Goal: Information Seeking & Learning: Find specific fact

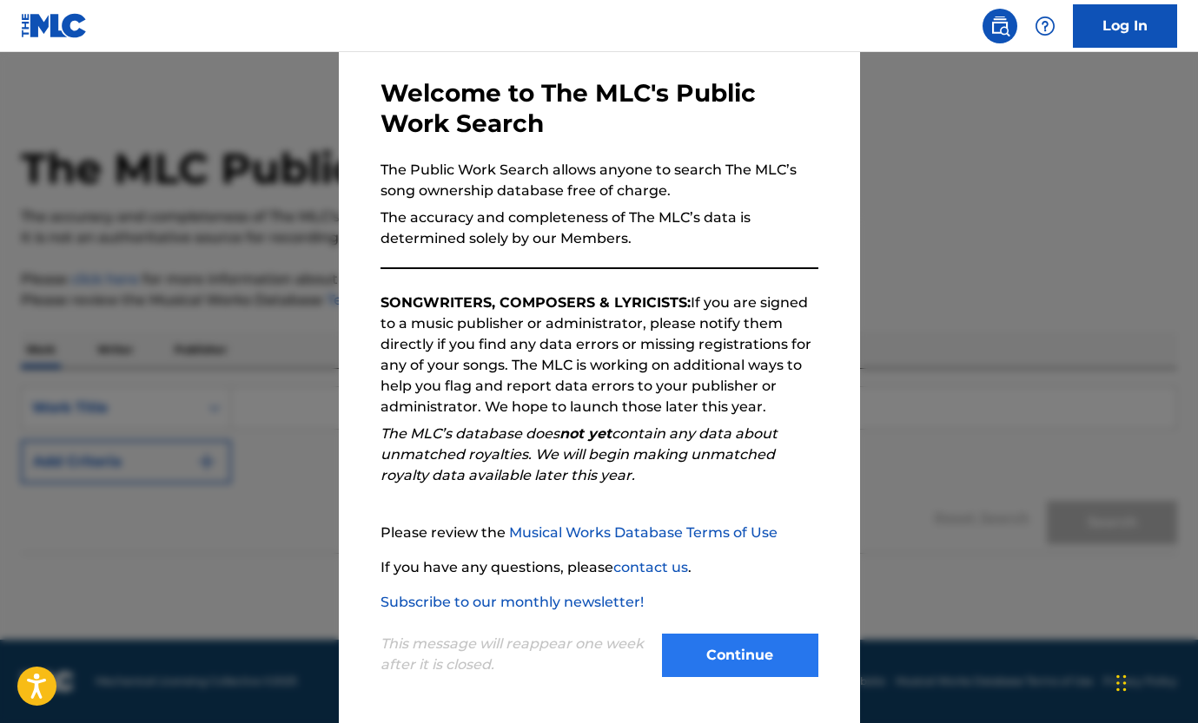
scroll to position [71, 0]
click at [711, 638] on button "Continue" at bounding box center [740, 655] width 156 height 43
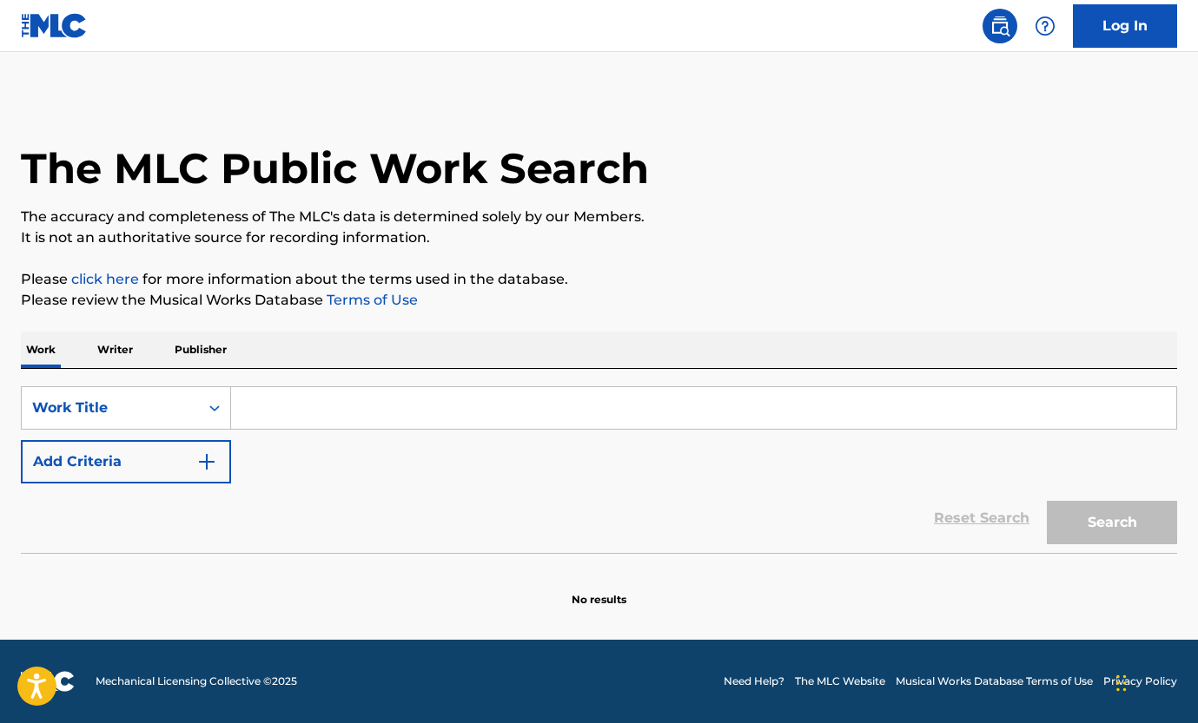
click at [411, 404] on input "Search Form" at bounding box center [703, 408] width 945 height 42
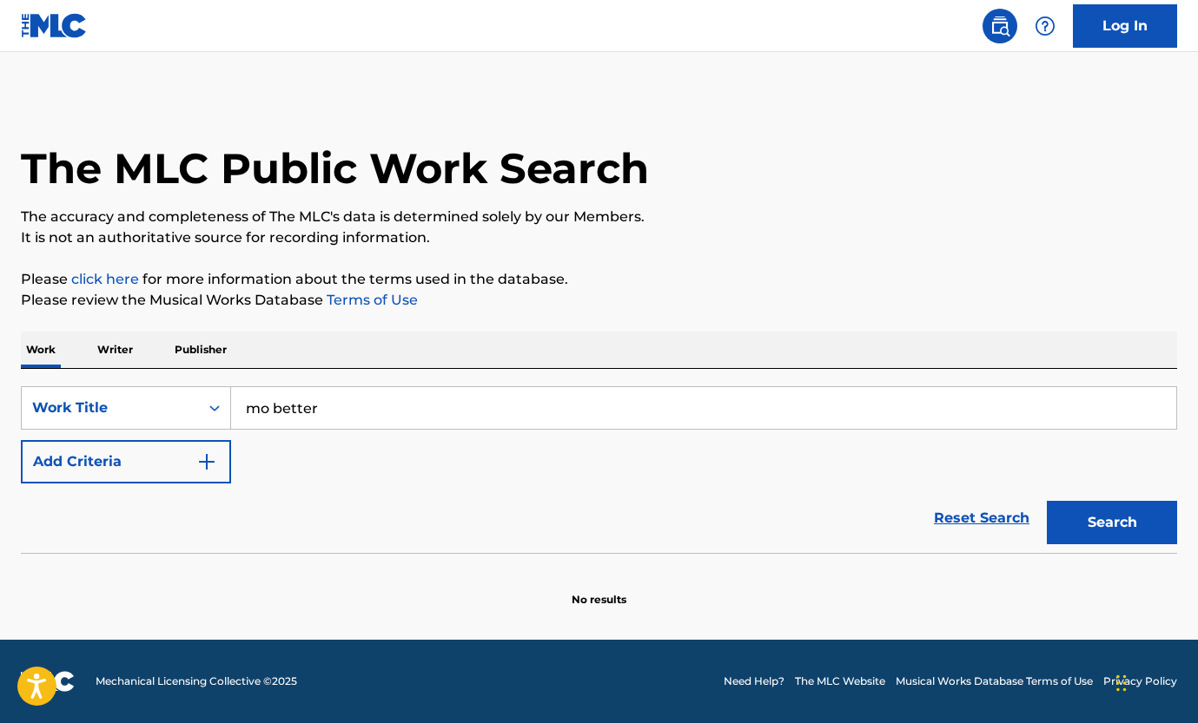
type input "mo better"
click at [1112, 523] on button "Search" at bounding box center [1111, 522] width 130 height 43
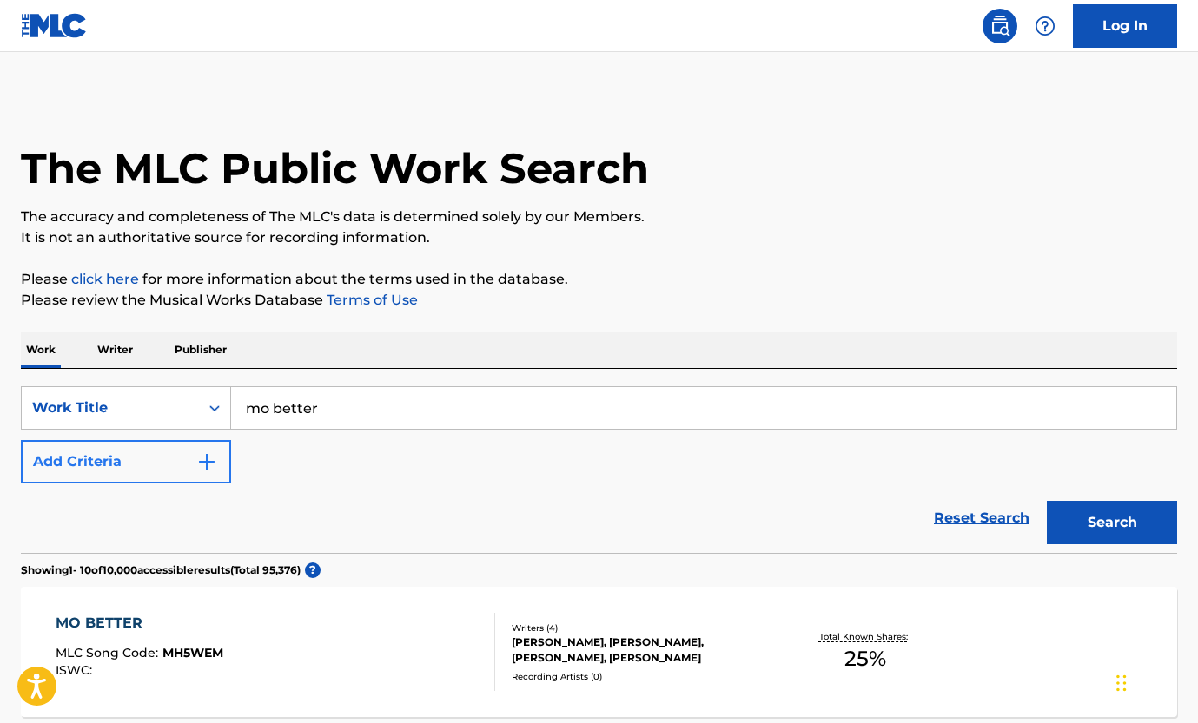
click at [149, 463] on button "Add Criteria" at bounding box center [126, 461] width 210 height 43
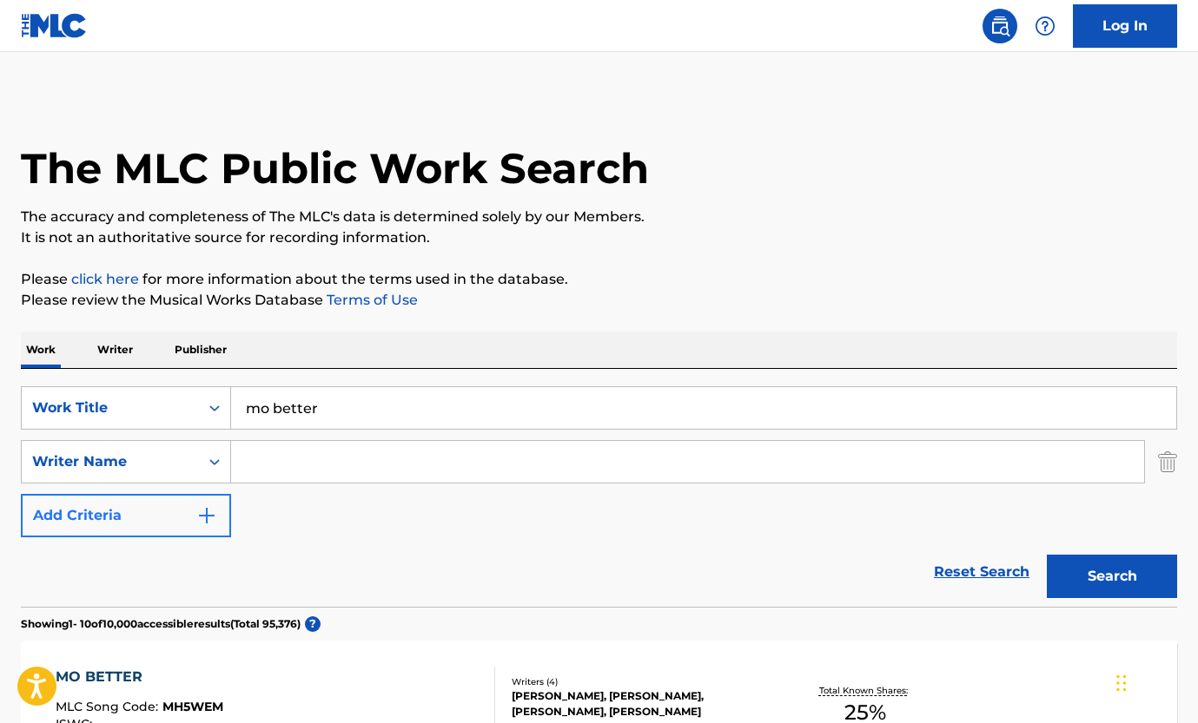
click at [149, 463] on div "Writer Name" at bounding box center [110, 462] width 156 height 21
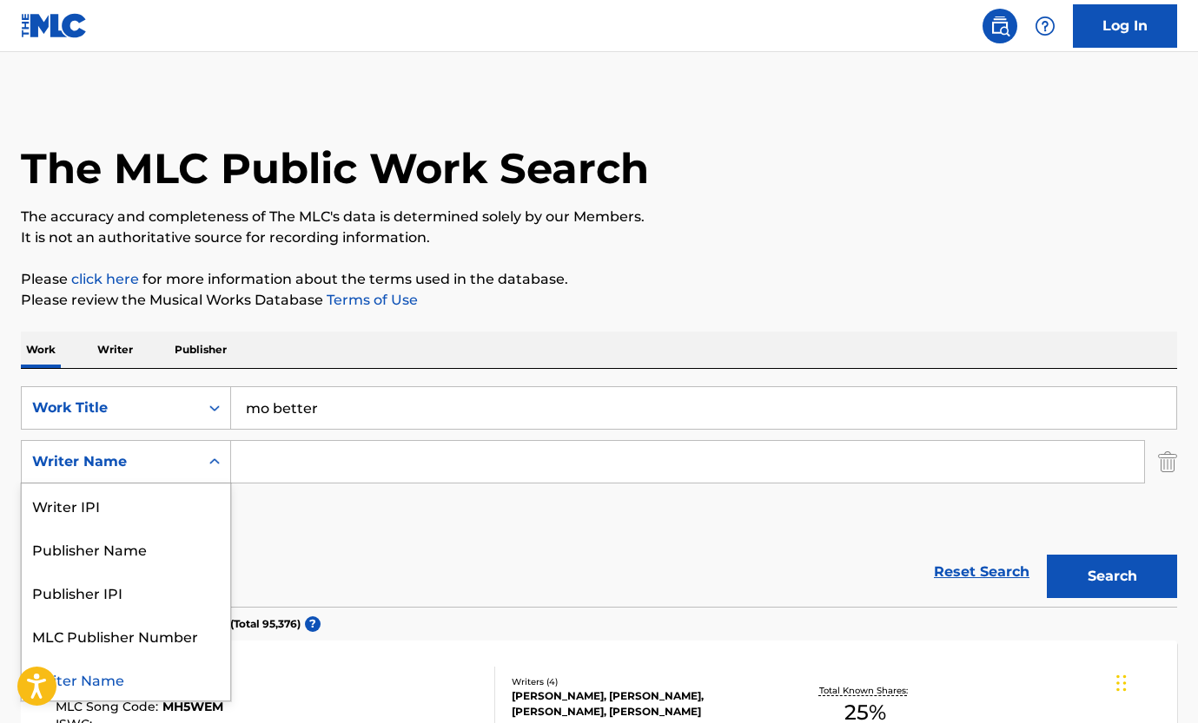
click at [312, 463] on input "Search Form" at bounding box center [687, 462] width 913 height 42
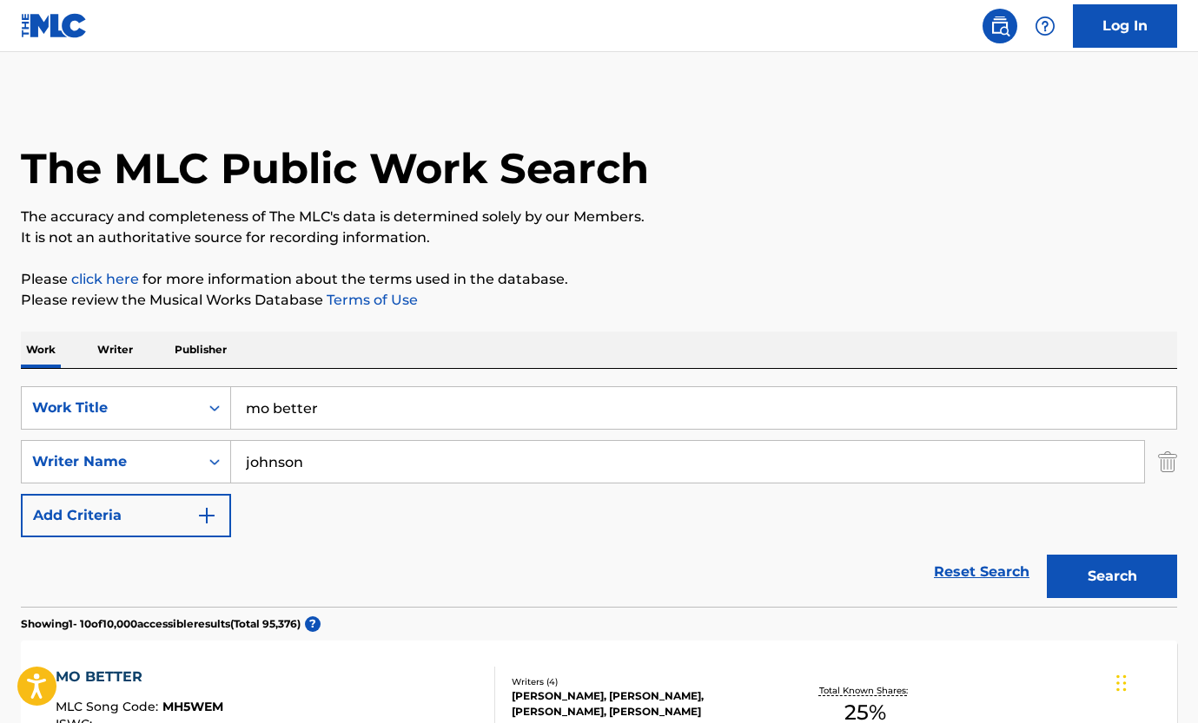
type input "johnson"
click at [1112, 577] on button "Search" at bounding box center [1111, 576] width 130 height 43
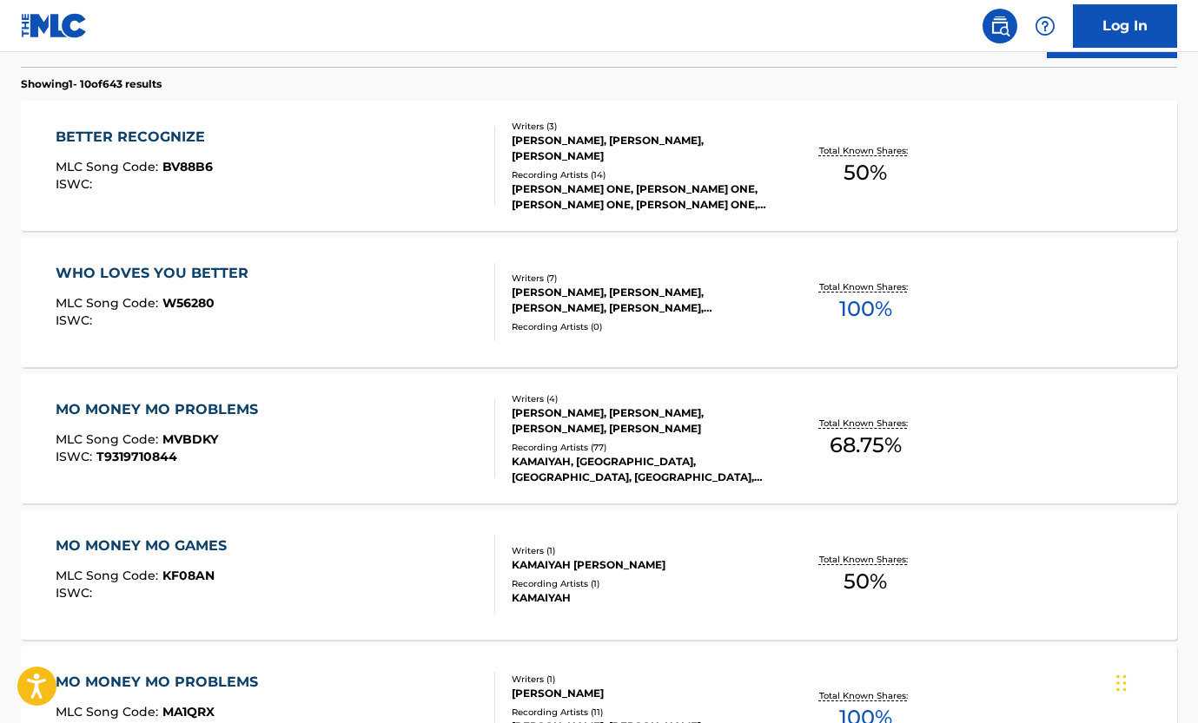
scroll to position [597, 0]
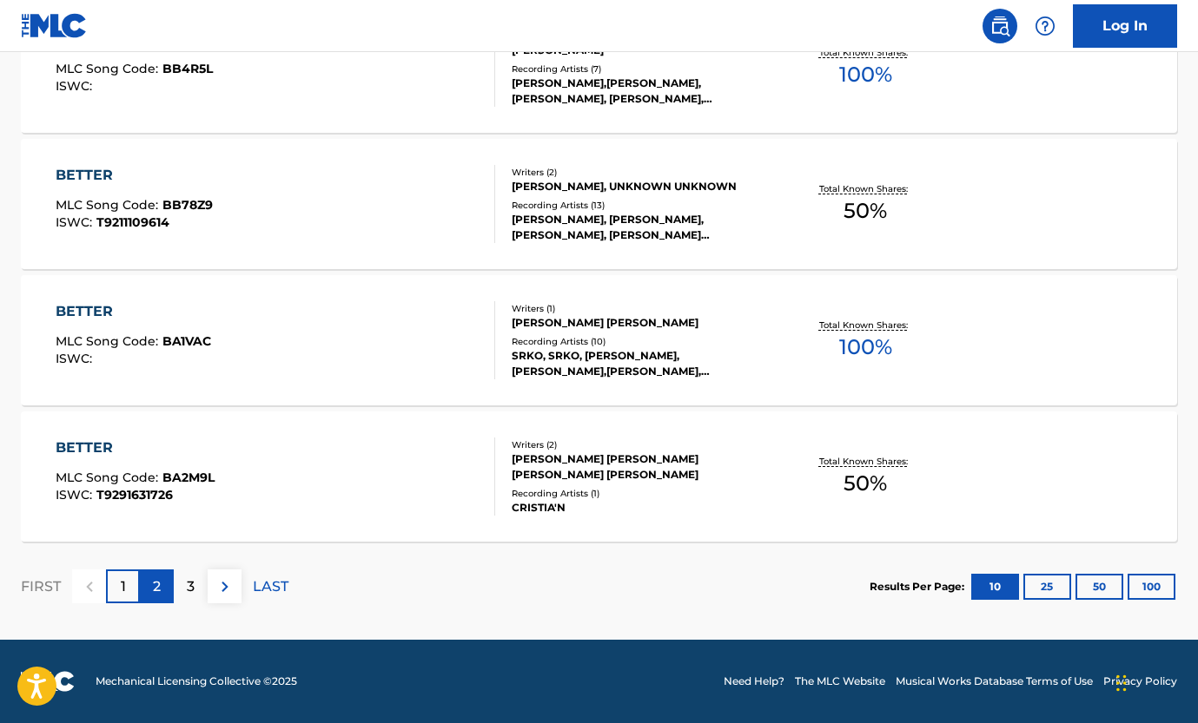
click at [157, 593] on p "2" at bounding box center [157, 587] width 8 height 21
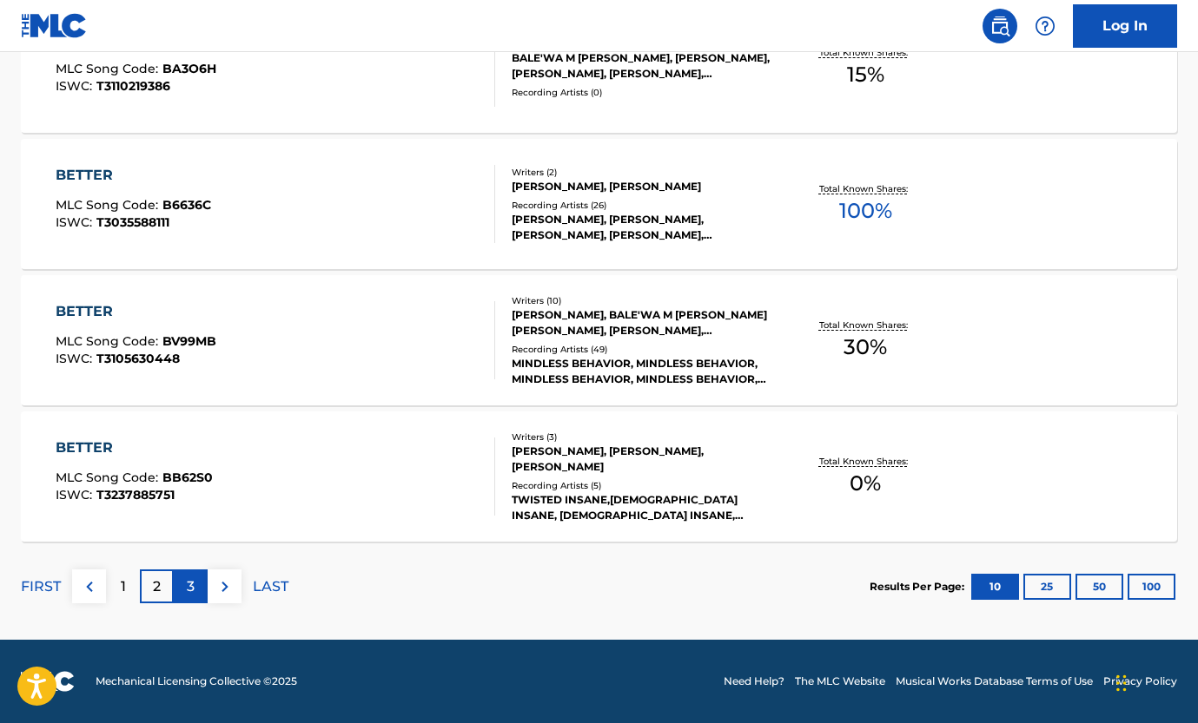
click at [187, 597] on div "3" at bounding box center [191, 587] width 34 height 34
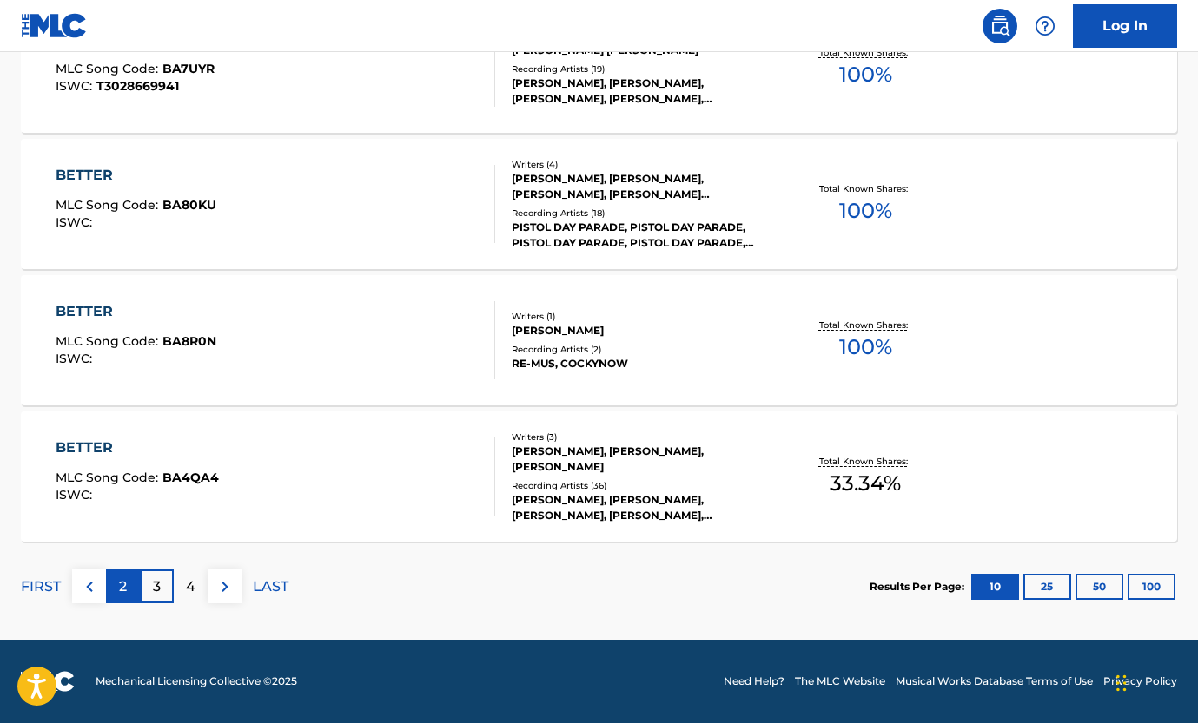
click at [129, 585] on div "2" at bounding box center [123, 587] width 34 height 34
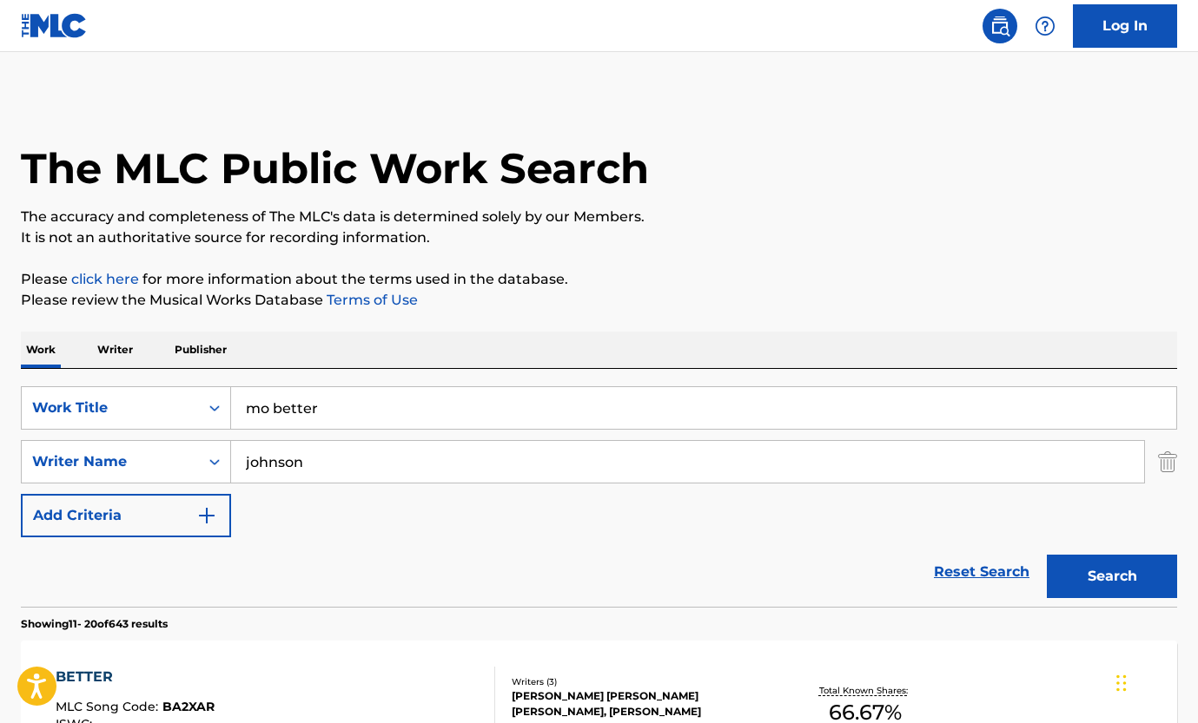
scroll to position [0, 0]
click at [377, 407] on input "mo better" at bounding box center [703, 408] width 945 height 42
type input "mo' better when its wetter"
click at [1112, 577] on button "Search" at bounding box center [1111, 576] width 130 height 43
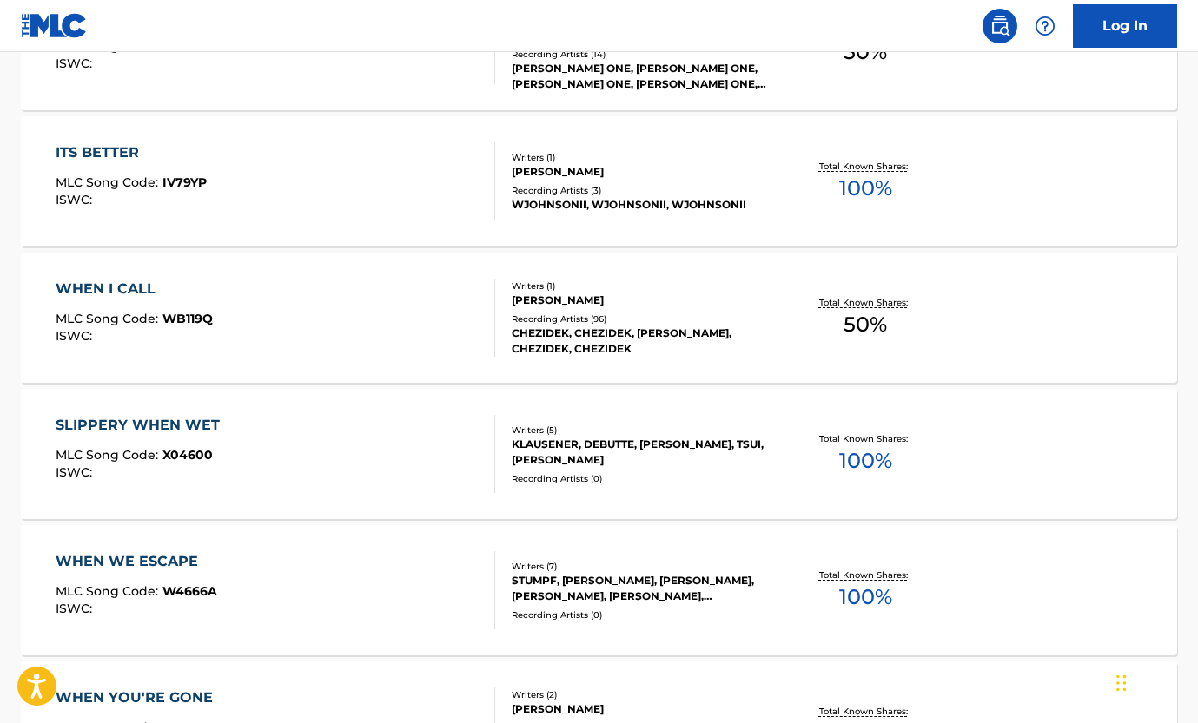
scroll to position [852, 0]
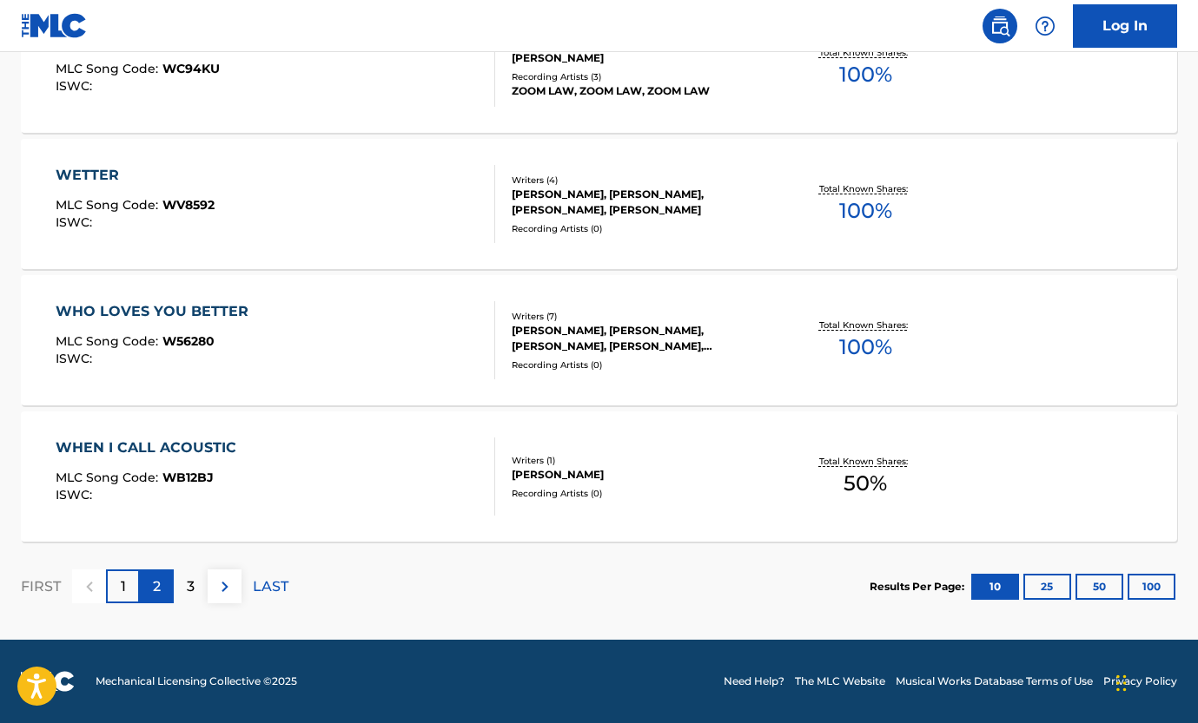
click at [162, 585] on div "2" at bounding box center [157, 587] width 34 height 34
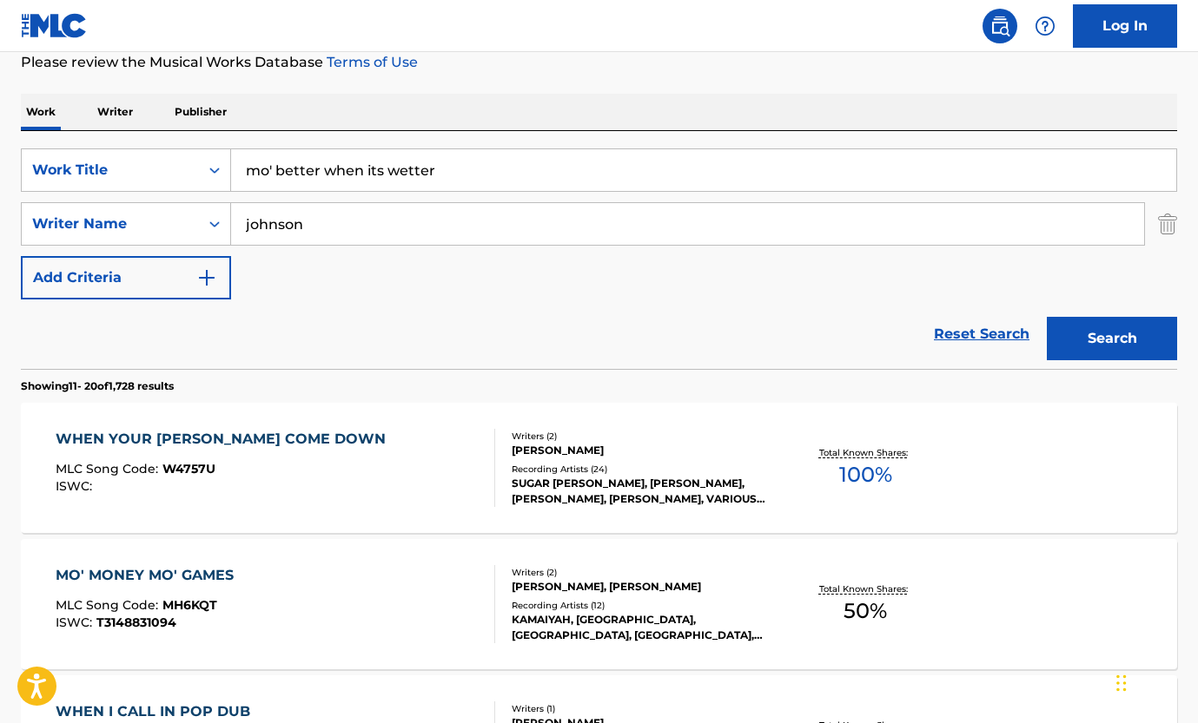
scroll to position [492, 0]
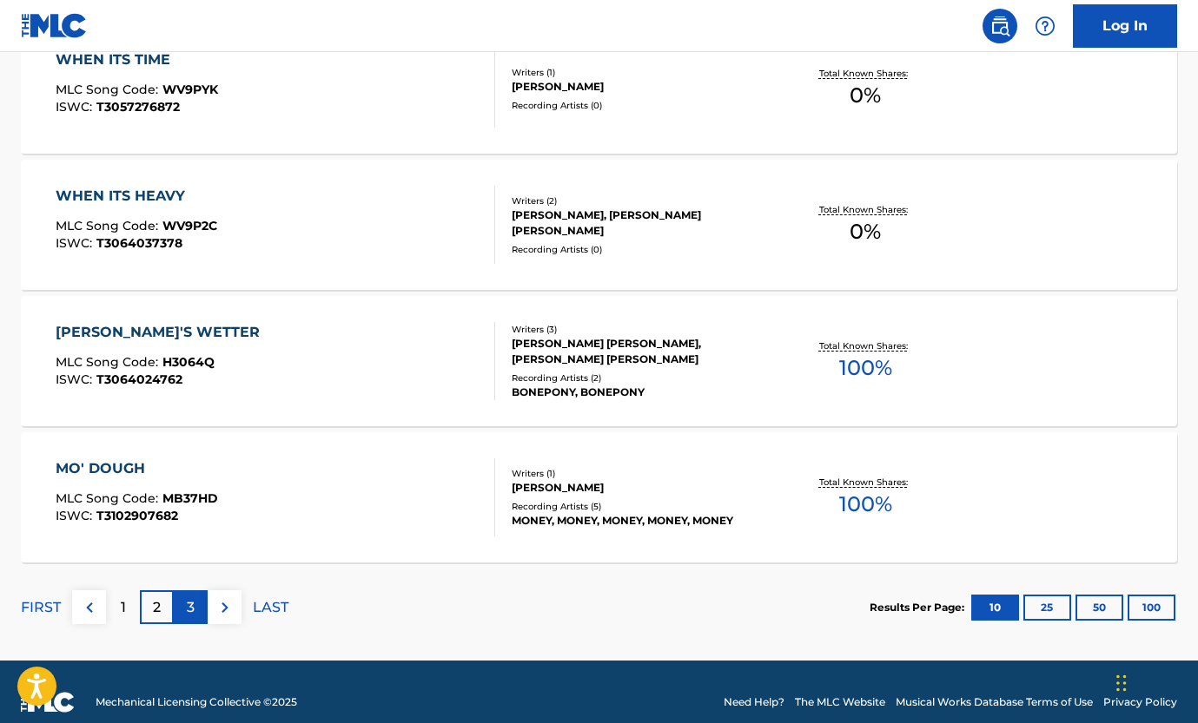
click at [190, 604] on p "3" at bounding box center [191, 607] width 8 height 21
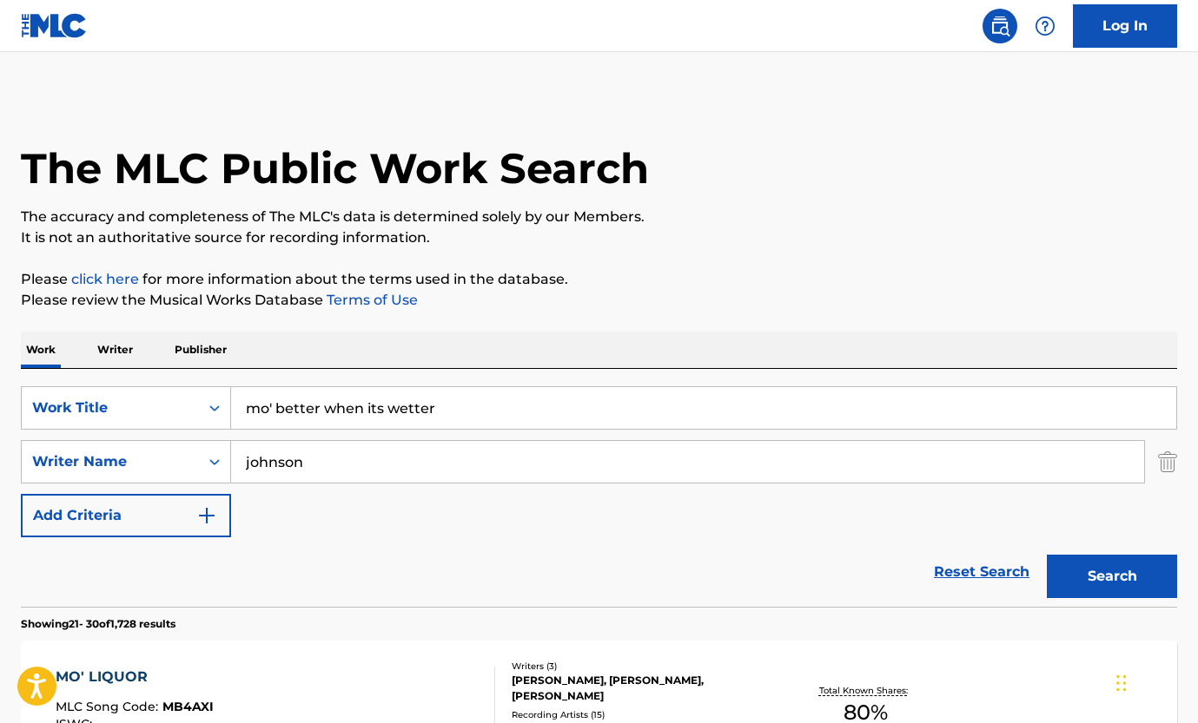
scroll to position [0, 0]
drag, startPoint x: 325, startPoint y: 479, endPoint x: 233, endPoint y: 455, distance: 95.0
click at [233, 455] on input "johnson" at bounding box center [687, 462] width 913 height 42
click at [324, 407] on input "mo' better when its wetter" at bounding box center [703, 408] width 945 height 42
click at [466, 414] on input "mo' better (when its wetter" at bounding box center [703, 408] width 945 height 42
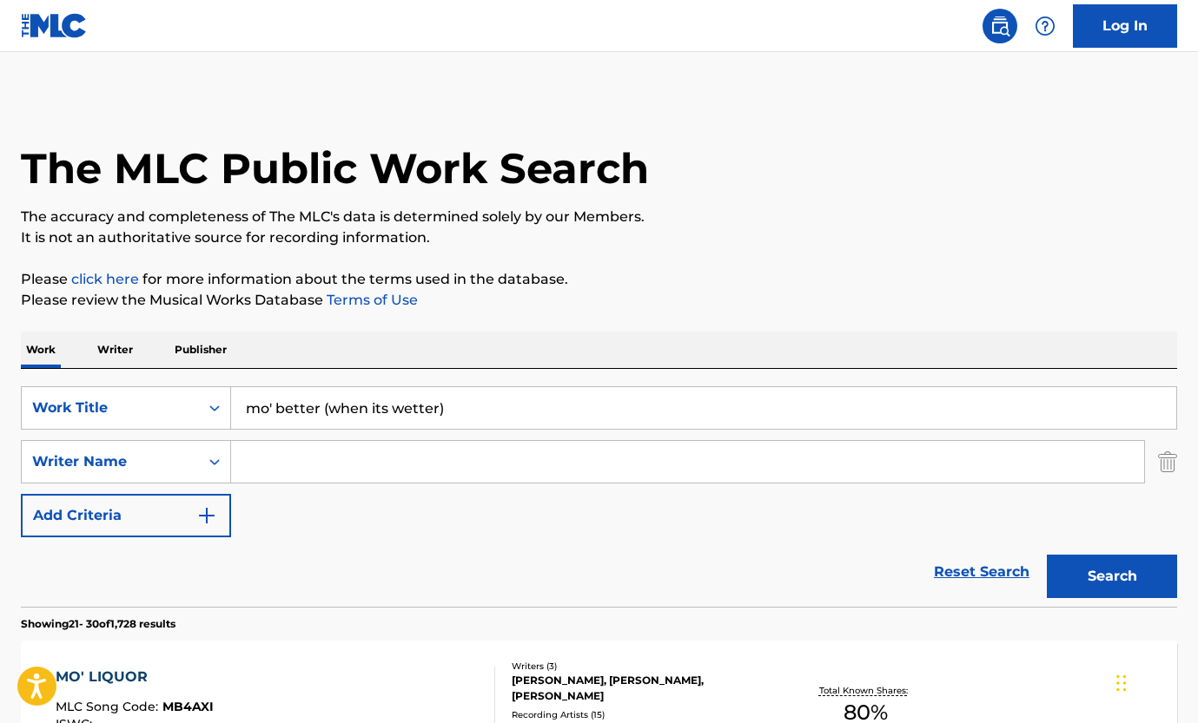
type input "mo' better (when its wetter)"
click at [1112, 577] on button "Search" at bounding box center [1111, 576] width 130 height 43
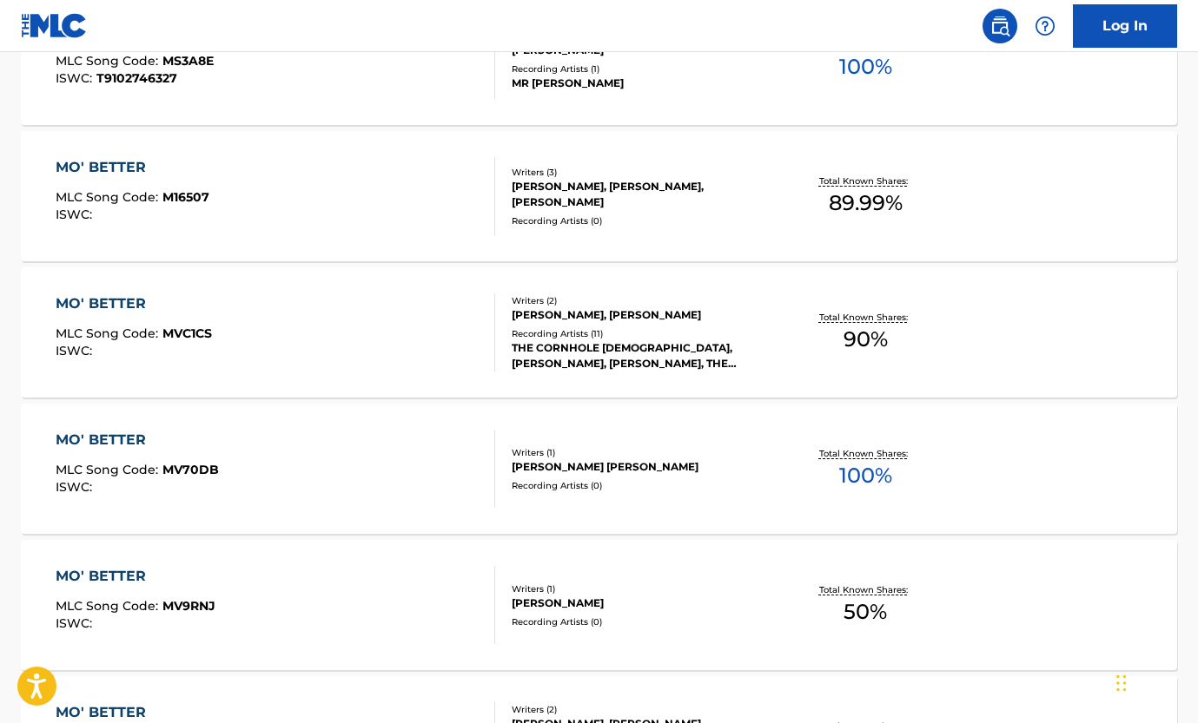
scroll to position [974, 0]
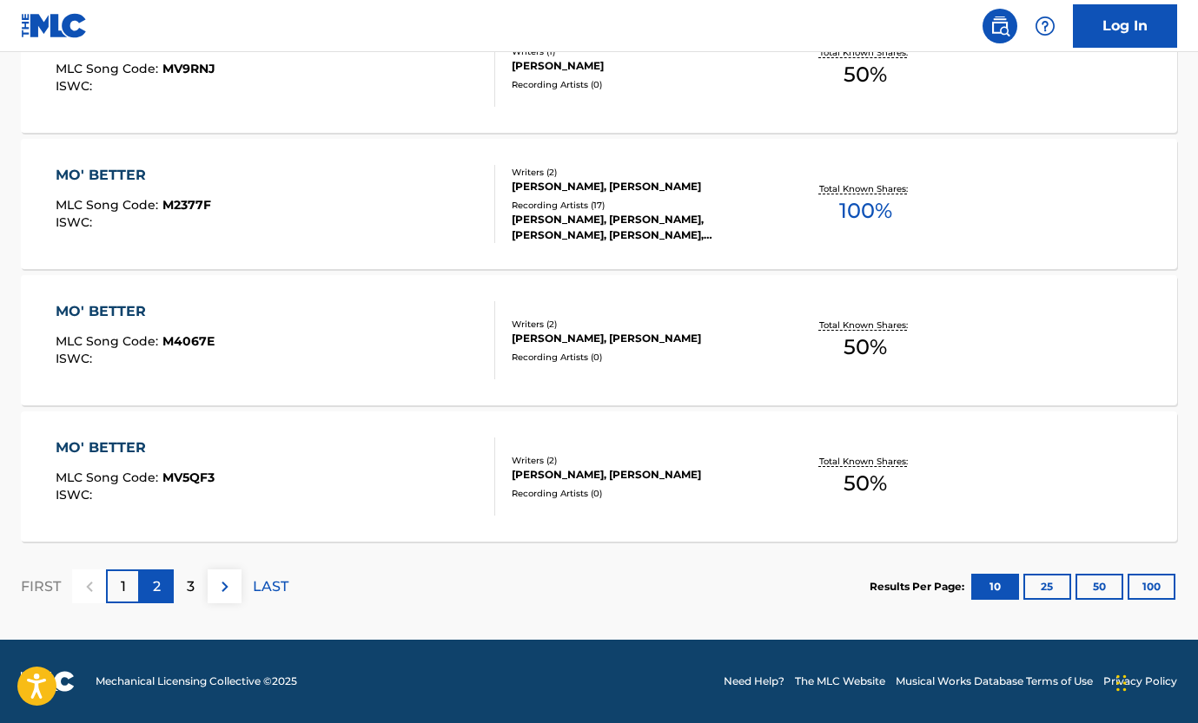
click at [148, 596] on div "2" at bounding box center [157, 587] width 34 height 34
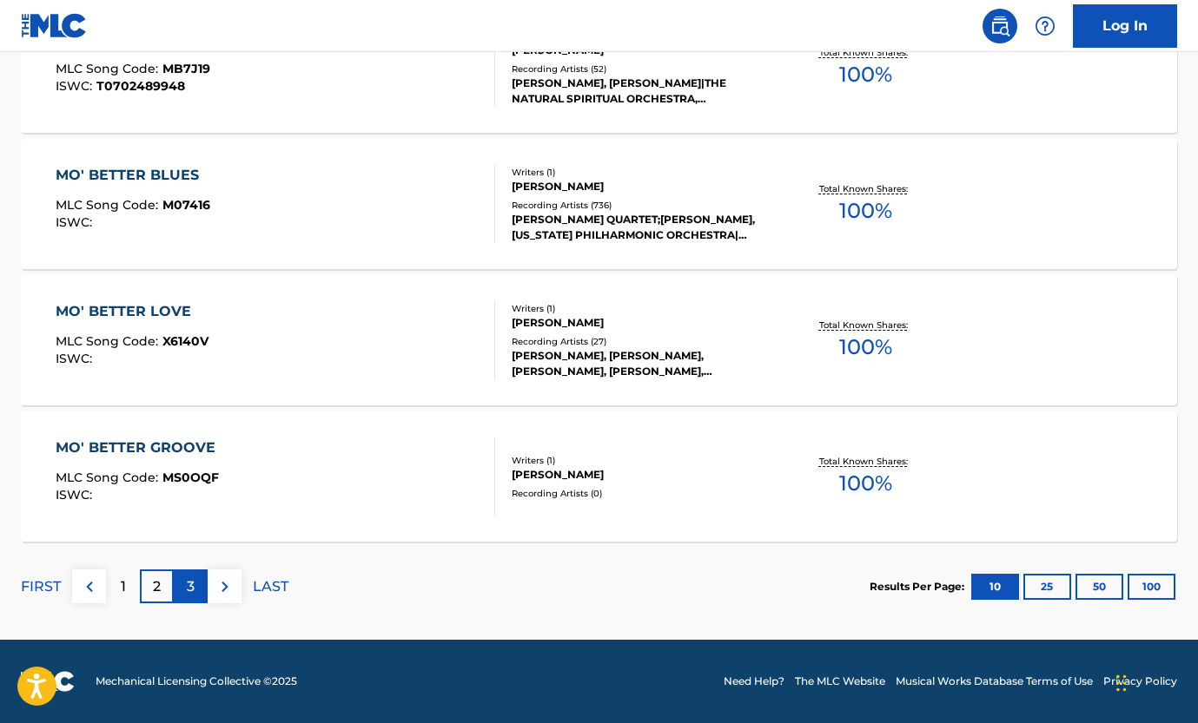
click at [185, 585] on div "3" at bounding box center [191, 587] width 34 height 34
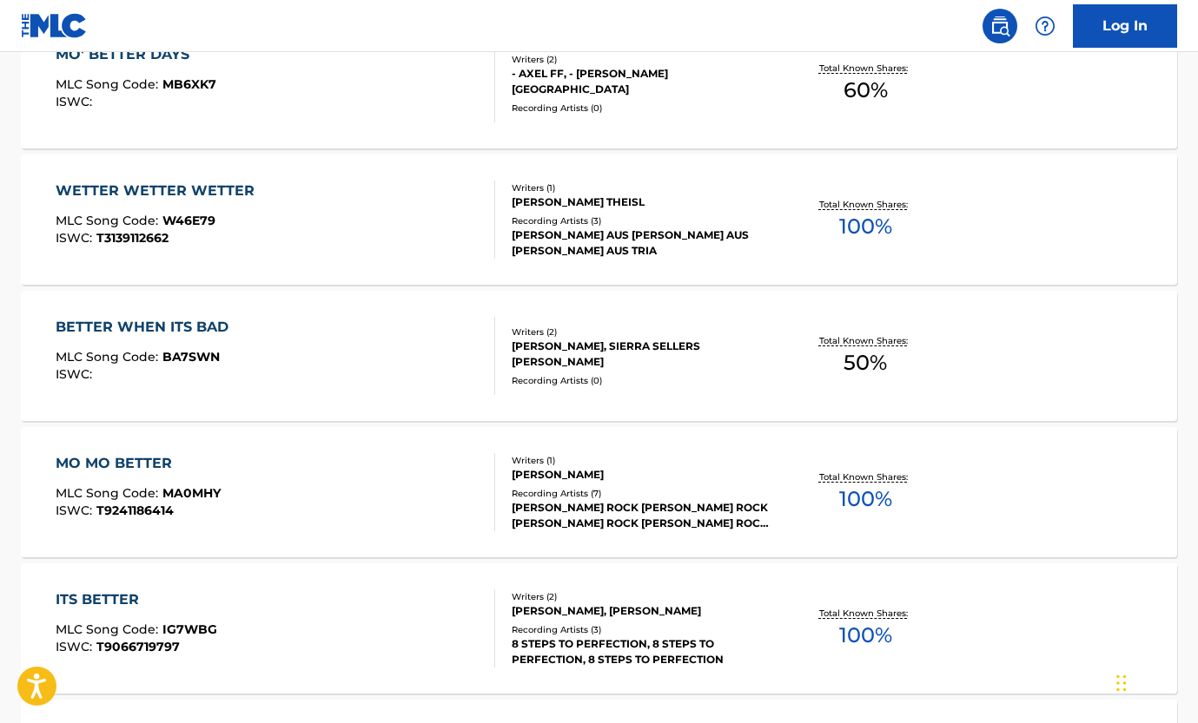
scroll to position [1035, 0]
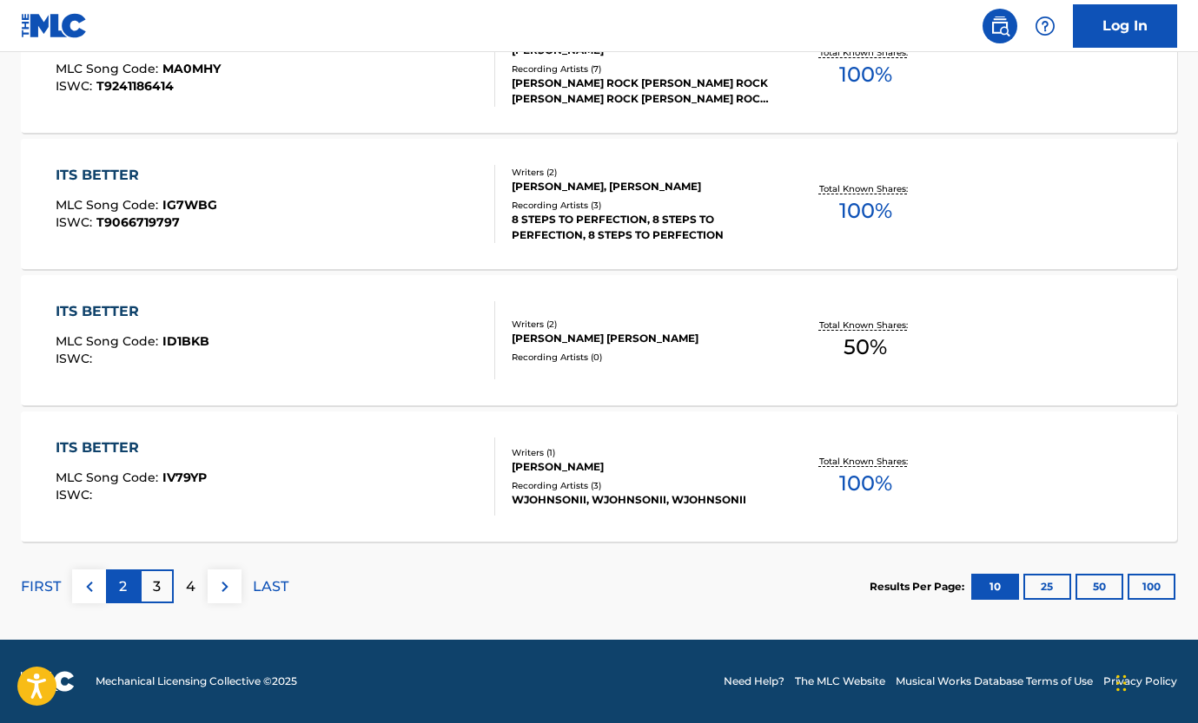
click at [122, 588] on p "2" at bounding box center [123, 587] width 8 height 21
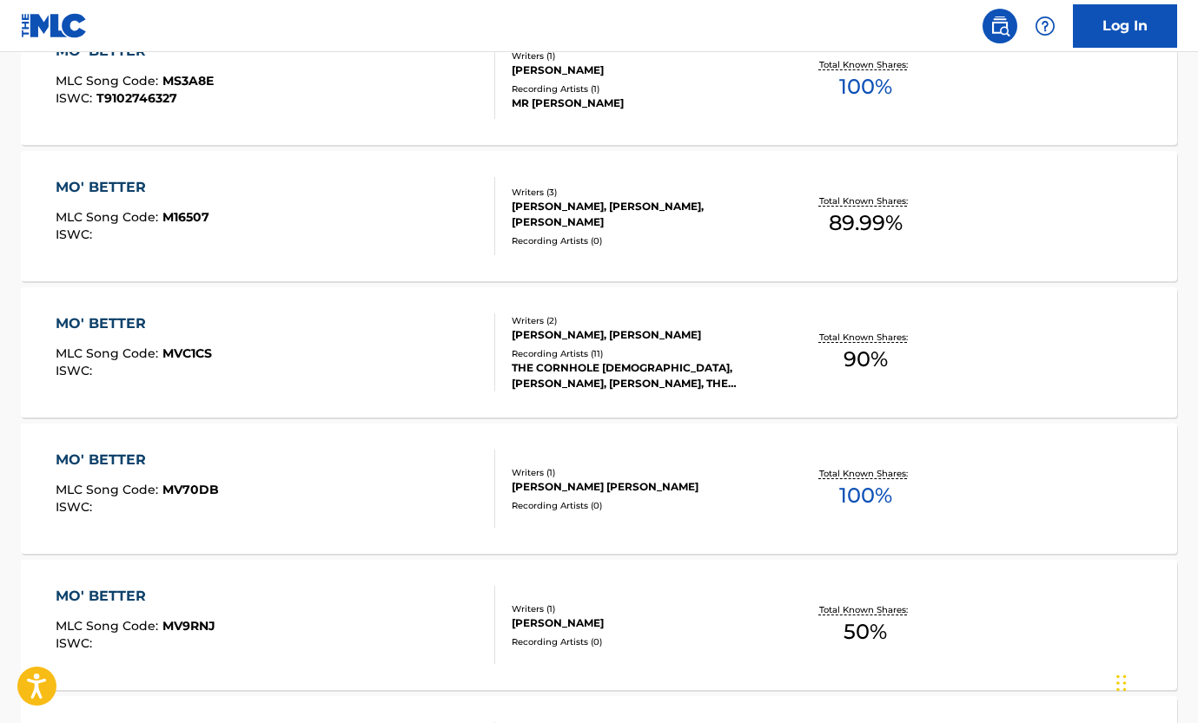
scroll to position [908, 0]
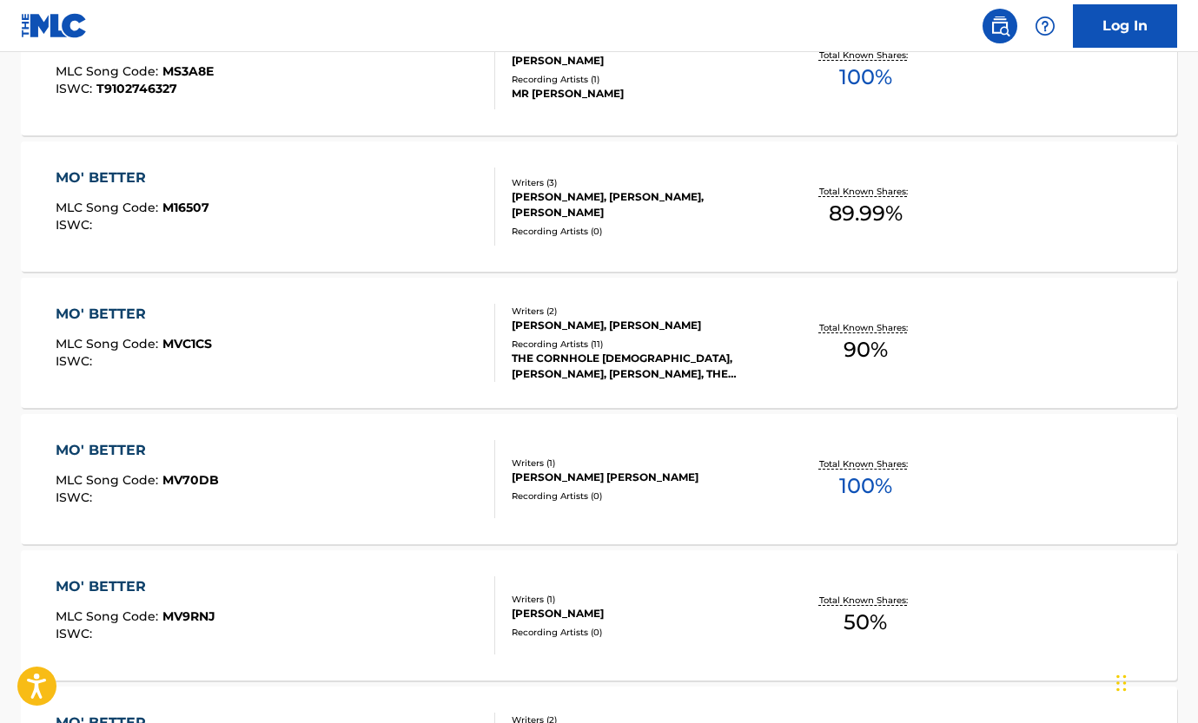
click at [134, 172] on div "MO' BETTER" at bounding box center [133, 178] width 154 height 21
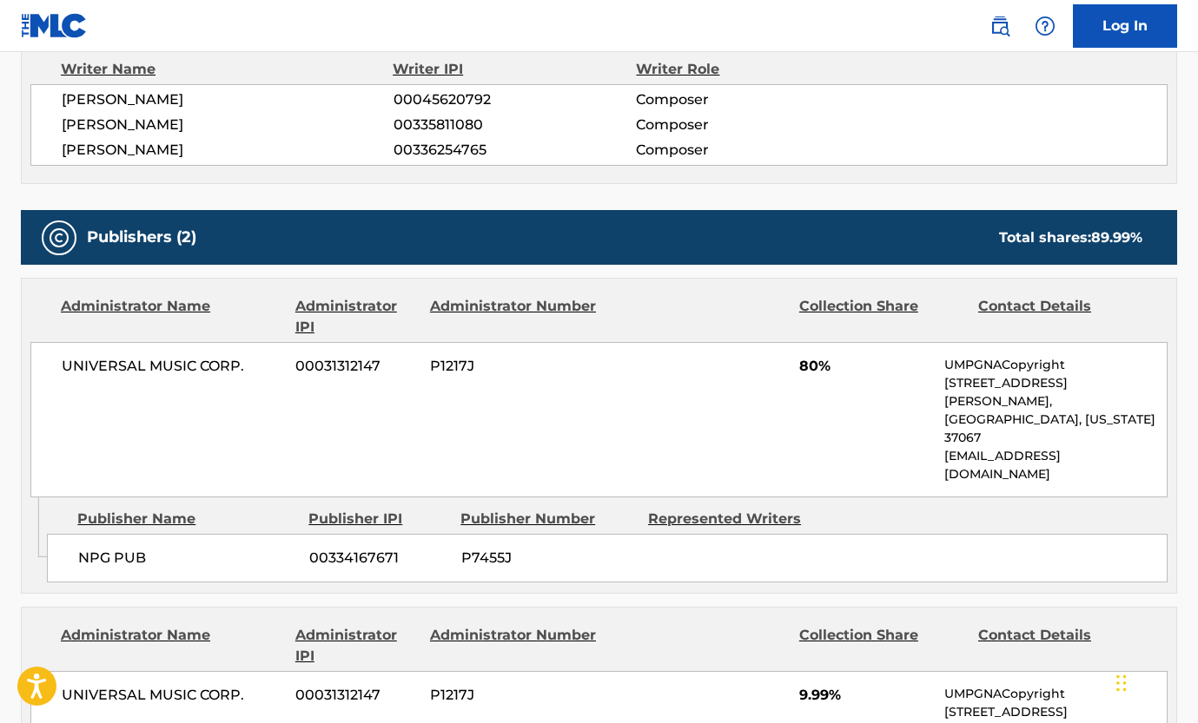
scroll to position [715, 0]
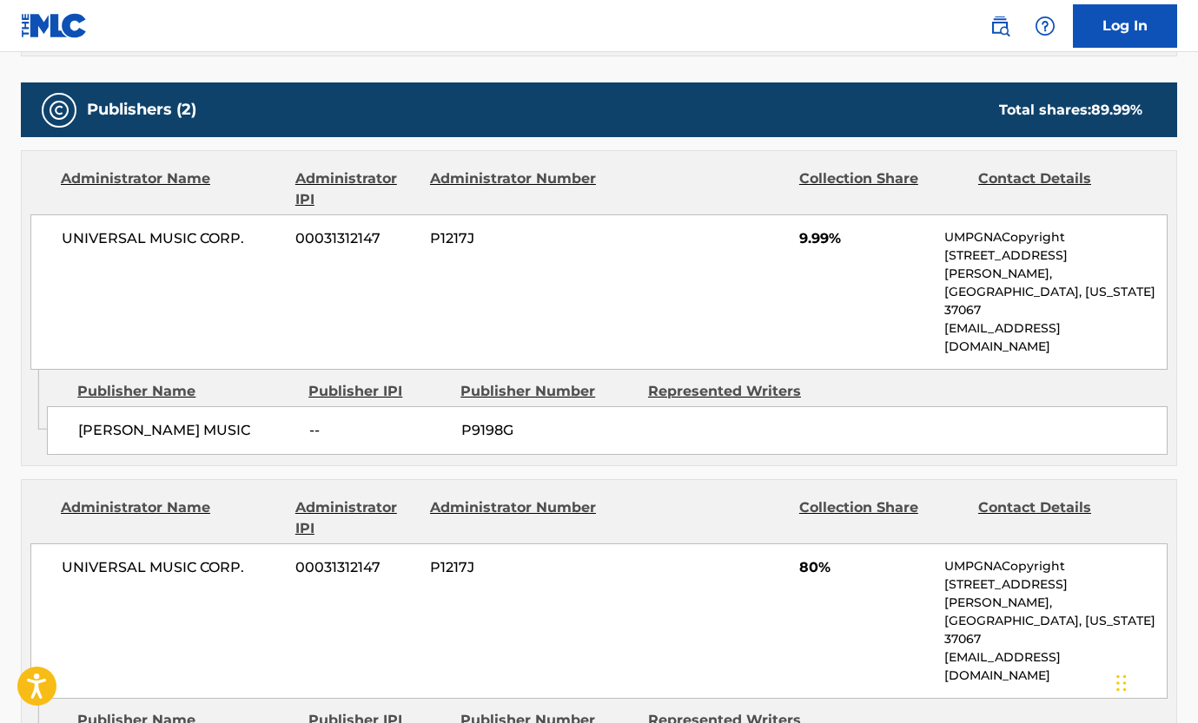
scroll to position [708, 0]
